Goal: Task Accomplishment & Management: Manage account settings

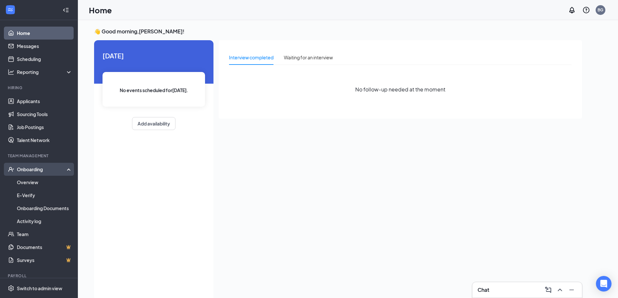
click at [36, 171] on div "Onboarding" at bounding box center [42, 169] width 50 height 6
click at [35, 171] on div "Onboarding" at bounding box center [42, 169] width 50 height 6
click at [35, 180] on link "Overview" at bounding box center [44, 182] width 55 height 13
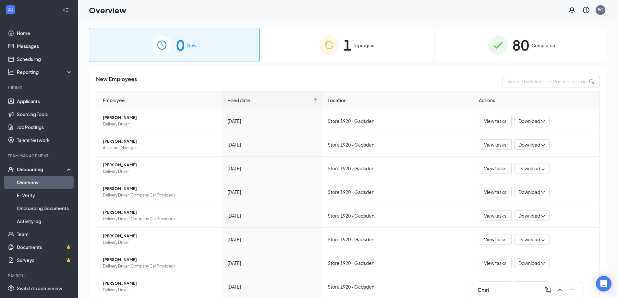
click at [364, 46] on span "In progress" at bounding box center [365, 45] width 22 height 6
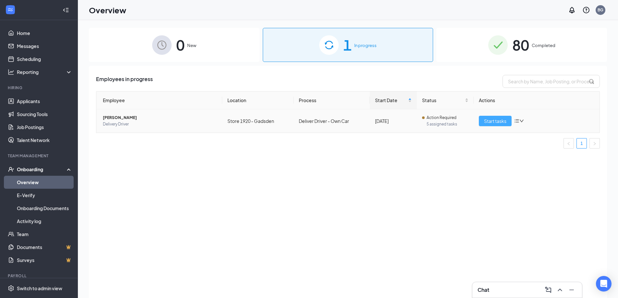
click at [497, 119] on span "Start tasks" at bounding box center [495, 120] width 22 height 7
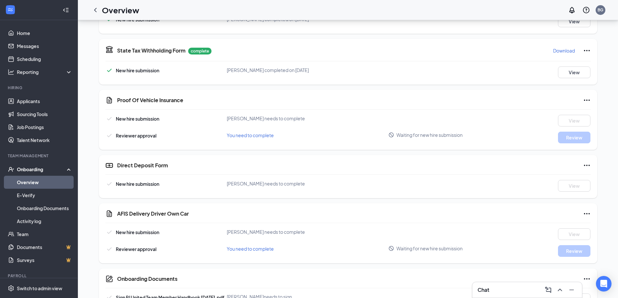
scroll to position [421, 0]
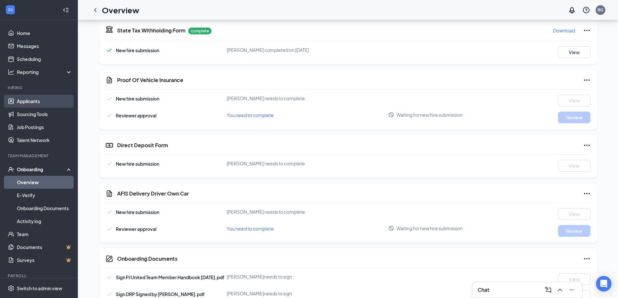
click at [19, 98] on link "Applicants" at bounding box center [44, 101] width 55 height 13
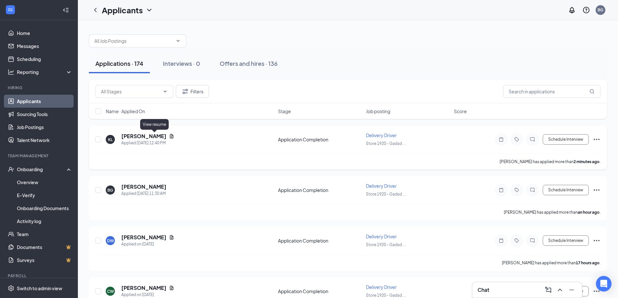
click at [169, 135] on icon "Document" at bounding box center [171, 136] width 5 height 5
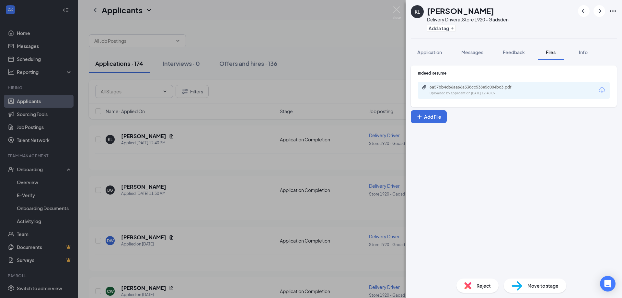
click at [460, 96] on div "6a57bb4d66aa66a338cc538e5c004bc3.pdf Uploaded by applicant on [DATE] 12:40:09" at bounding box center [514, 90] width 192 height 17
click at [466, 93] on div "Uploaded by applicant on [DATE] 12:40:09" at bounding box center [478, 93] width 97 height 5
click at [399, 9] on img at bounding box center [397, 12] width 8 height 13
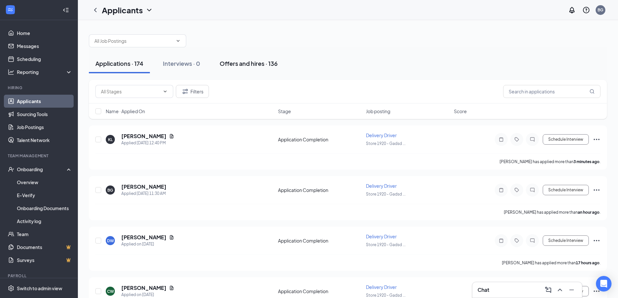
click at [243, 61] on div "Offers and hires · 136" at bounding box center [248, 63] width 58 height 8
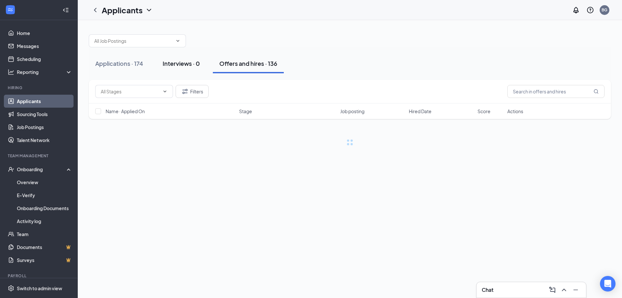
click at [187, 65] on div "Interviews · 0" at bounding box center [181, 63] width 37 height 8
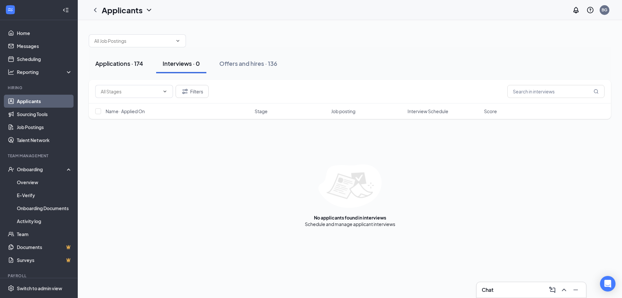
click at [127, 66] on div "Applications · 174" at bounding box center [119, 63] width 48 height 8
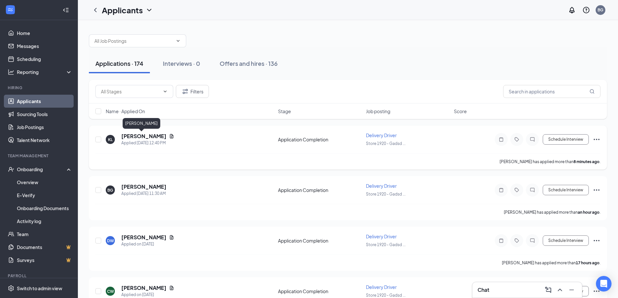
click at [144, 135] on h5 "[PERSON_NAME]" at bounding box center [143, 136] width 45 height 7
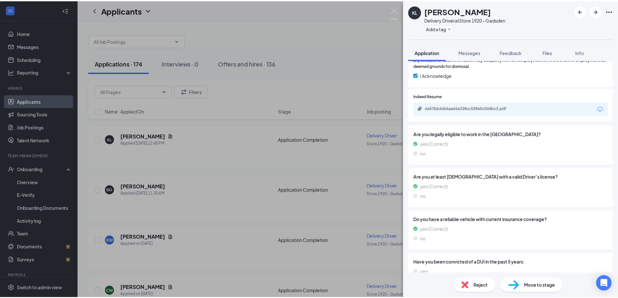
scroll to position [344, 0]
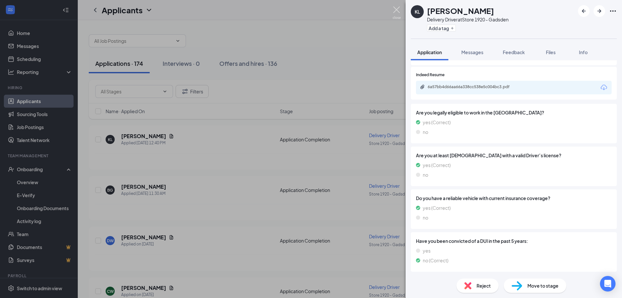
click at [399, 10] on img at bounding box center [397, 12] width 8 height 13
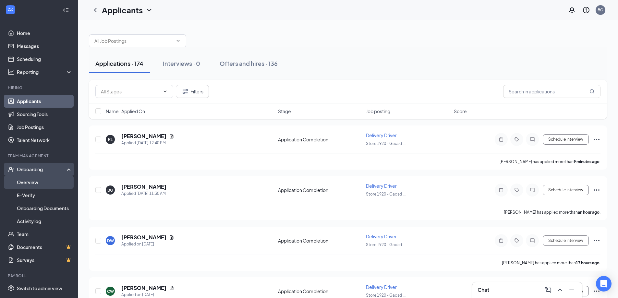
click at [23, 182] on link "Overview" at bounding box center [44, 182] width 55 height 13
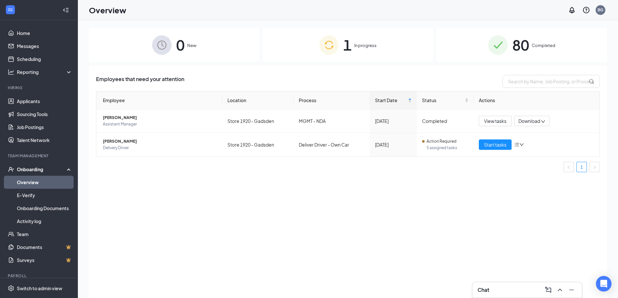
click at [357, 26] on div "0 New 1 In progress 80 Completed Employees that need your attention Employee Lo…" at bounding box center [348, 173] width 540 height 307
click at [496, 141] on span "Start tasks" at bounding box center [495, 144] width 22 height 7
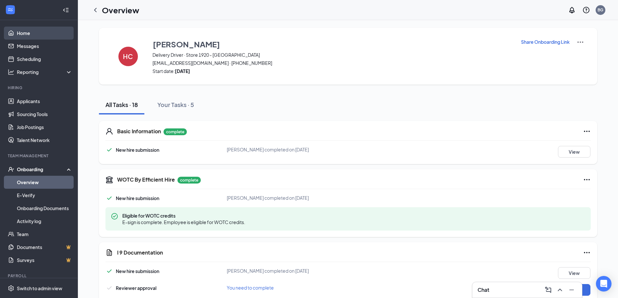
click at [28, 34] on link "Home" at bounding box center [44, 33] width 55 height 13
